Goal: Check status

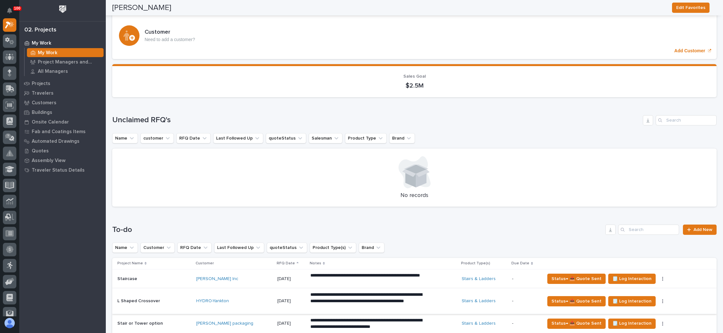
scroll to position [192, 0]
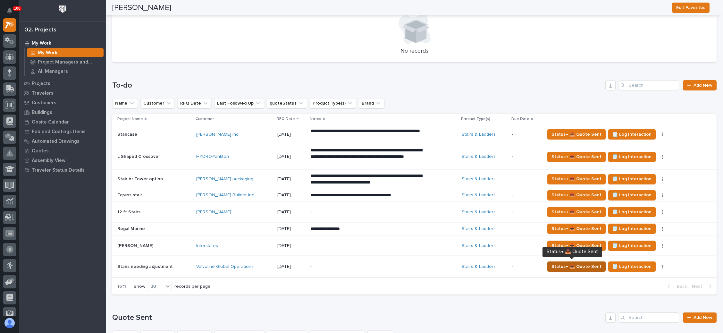
click at [584, 264] on span "Status→ 📤 Quote Sent" at bounding box center [576, 267] width 50 height 8
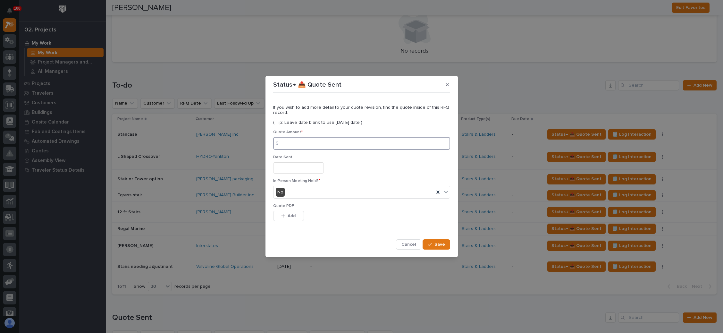
click at [342, 148] on input at bounding box center [361, 143] width 177 height 13
type input "3857"
click at [310, 165] on input "text" at bounding box center [298, 167] width 51 height 11
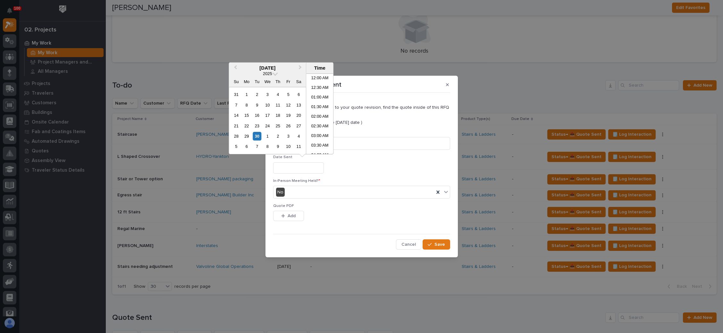
scroll to position [109, 0]
click at [256, 135] on div "30" at bounding box center [257, 136] width 9 height 9
type input "**********"
drag, startPoint x: 291, startPoint y: 212, endPoint x: 309, endPoint y: 211, distance: 18.6
click at [290, 212] on button "Add" at bounding box center [288, 216] width 31 height 10
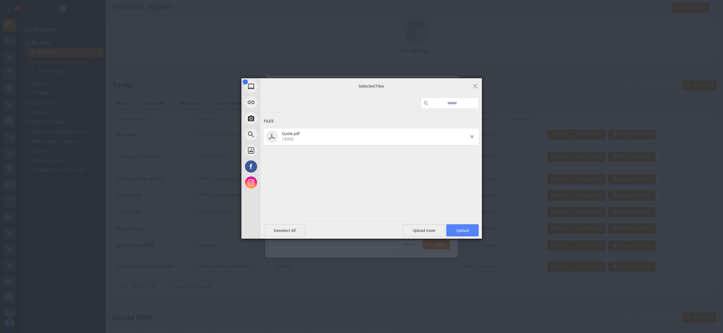
click at [461, 229] on span "Upload 1" at bounding box center [462, 230] width 13 height 5
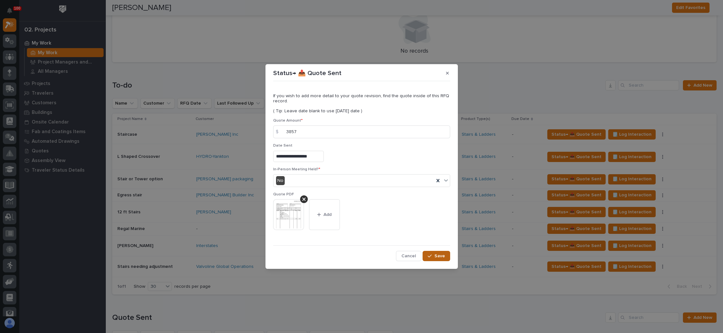
click at [434, 254] on div "button" at bounding box center [431, 256] width 6 height 4
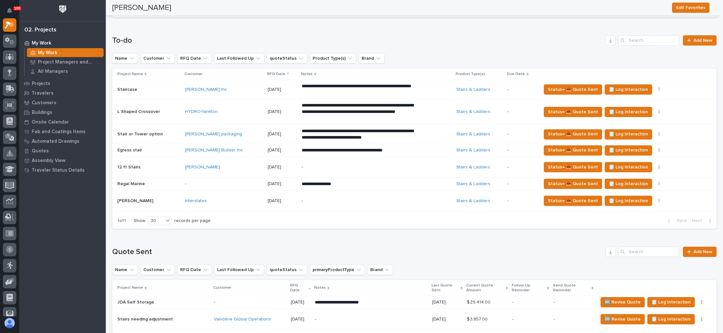
scroll to position [240, 0]
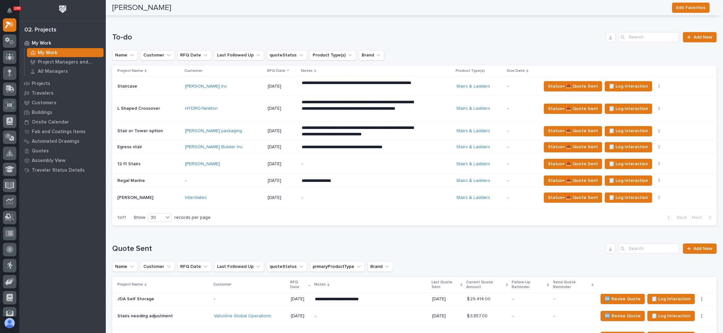
click at [337, 159] on div "-" at bounding box center [358, 164] width 112 height 14
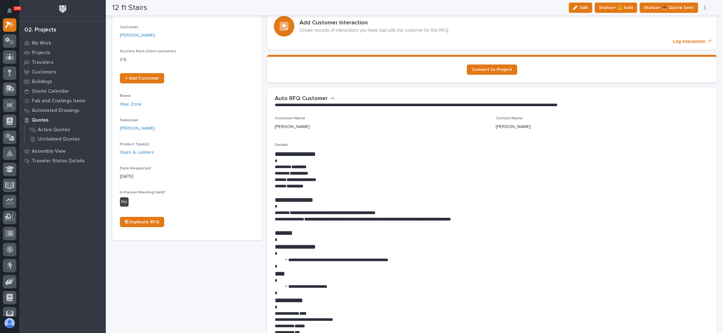
scroll to position [96, 0]
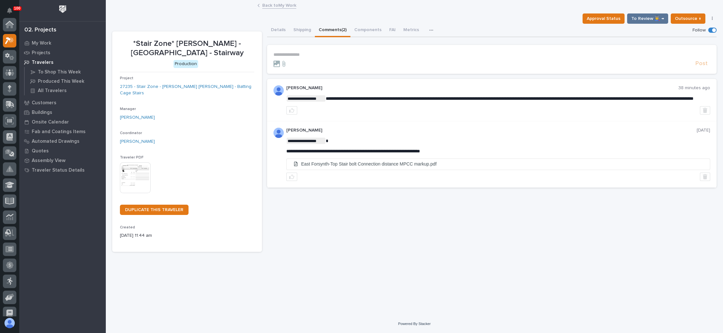
scroll to position [16, 0]
